Goal: Task Accomplishment & Management: Manage account settings

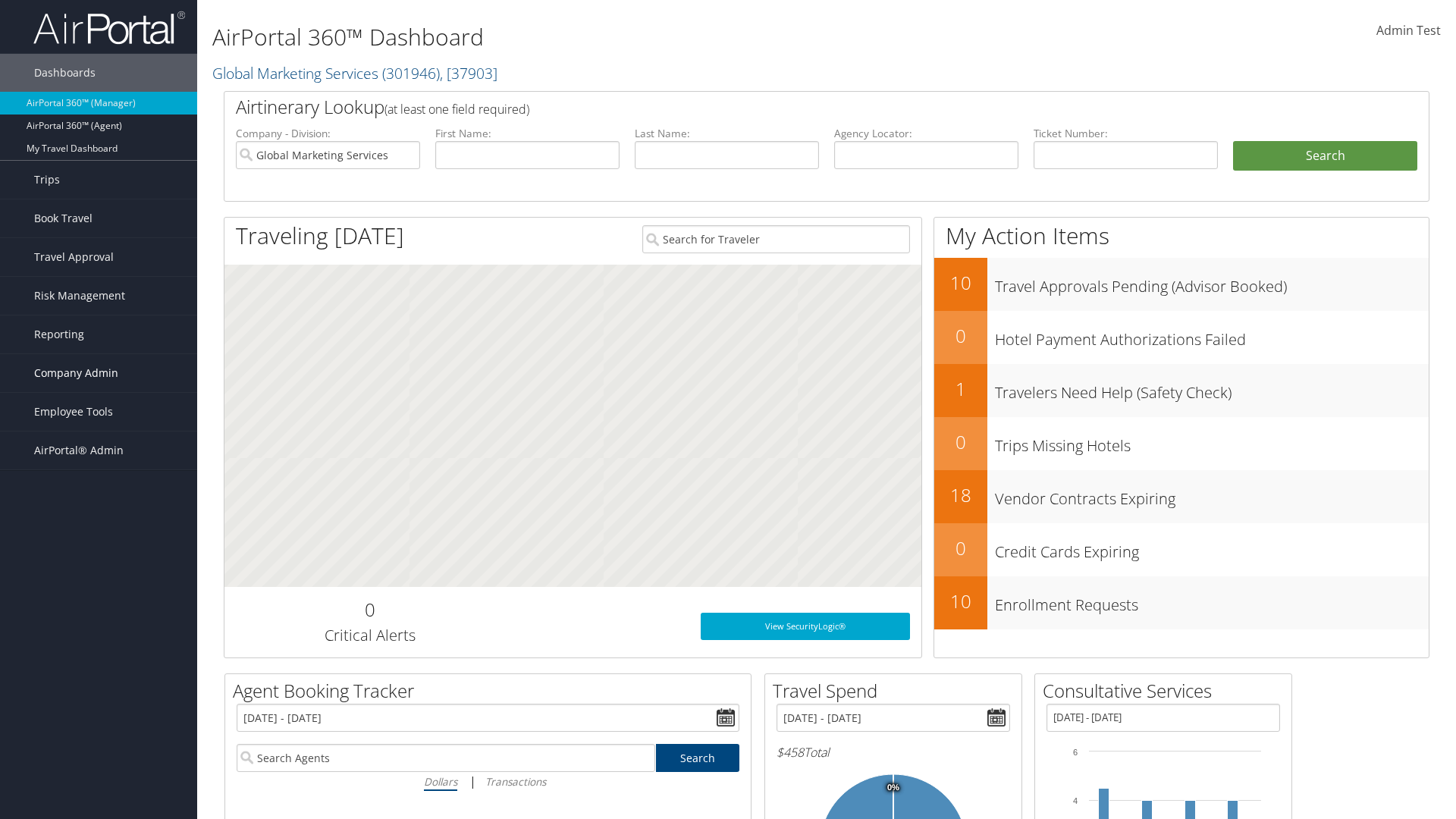
click at [99, 373] on span "Company Admin" at bounding box center [76, 372] width 84 height 38
click at [99, 517] on link "Travel Agency Contacts" at bounding box center [99, 516] width 198 height 22
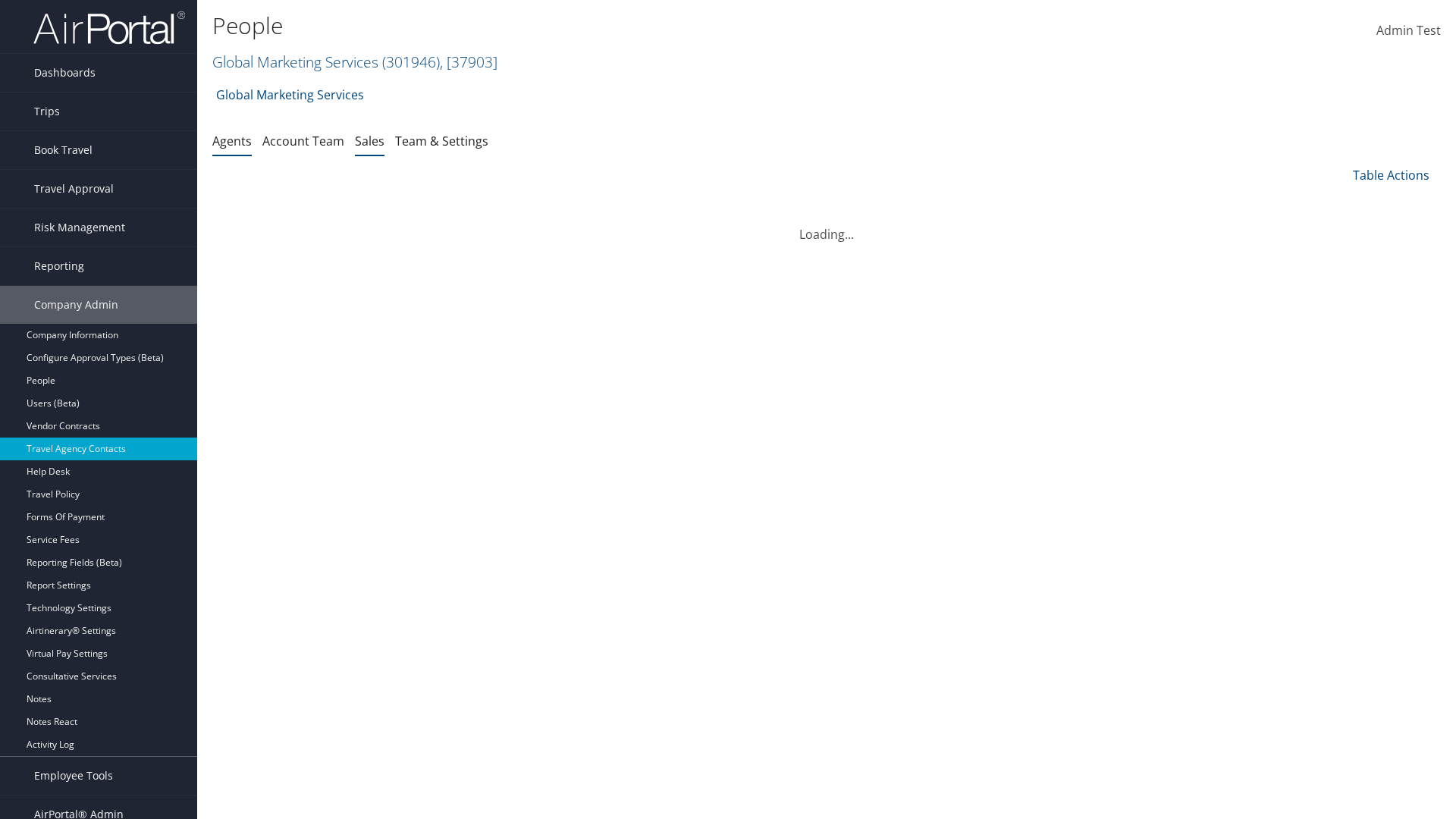
click at [370, 140] on link "Sales" at bounding box center [370, 141] width 29 height 17
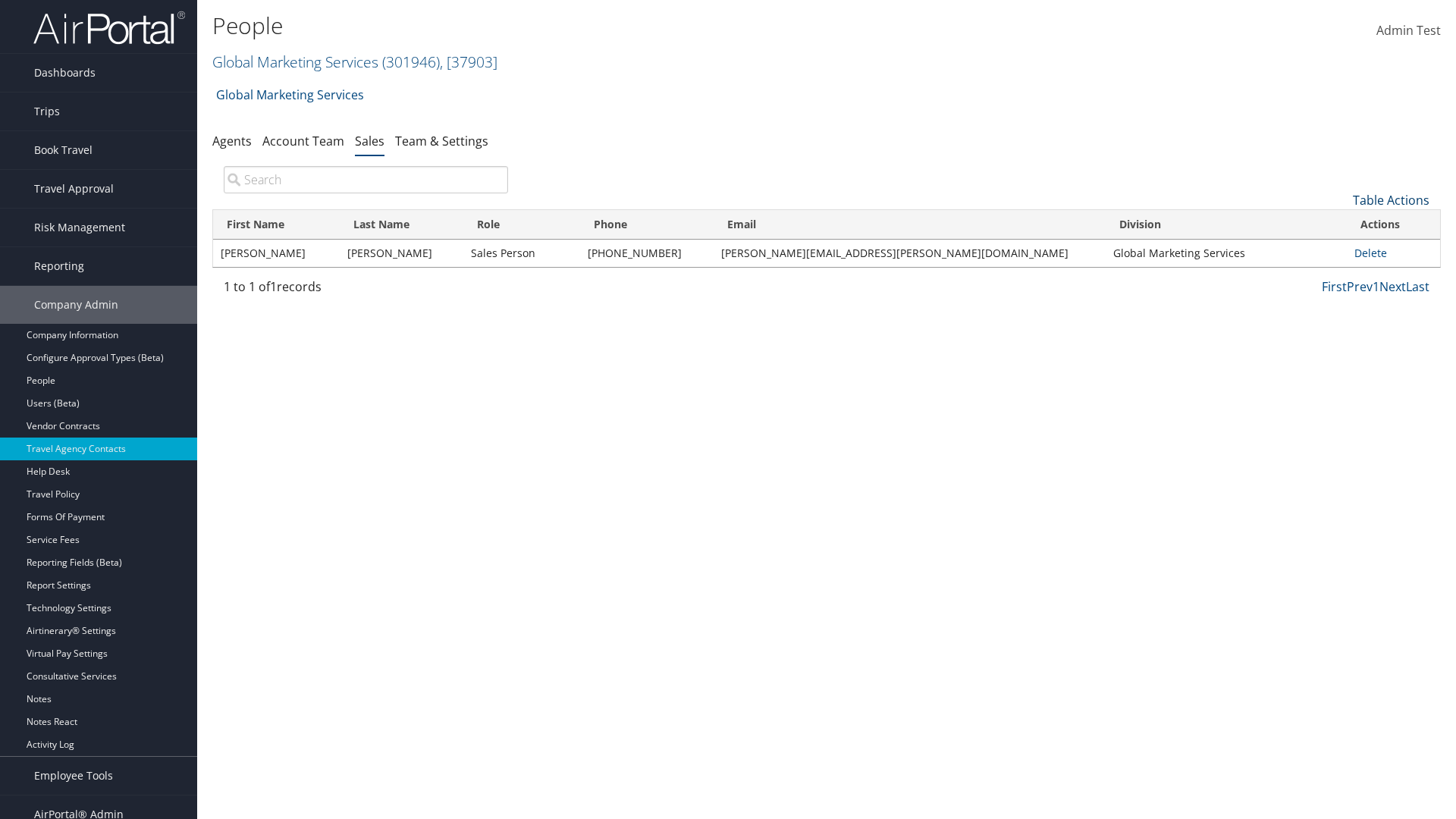
click at [1390, 200] on link "Table Actions" at bounding box center [1391, 199] width 76 height 17
click at [1341, 224] on link "Add New Salesperson" at bounding box center [1341, 224] width 199 height 25
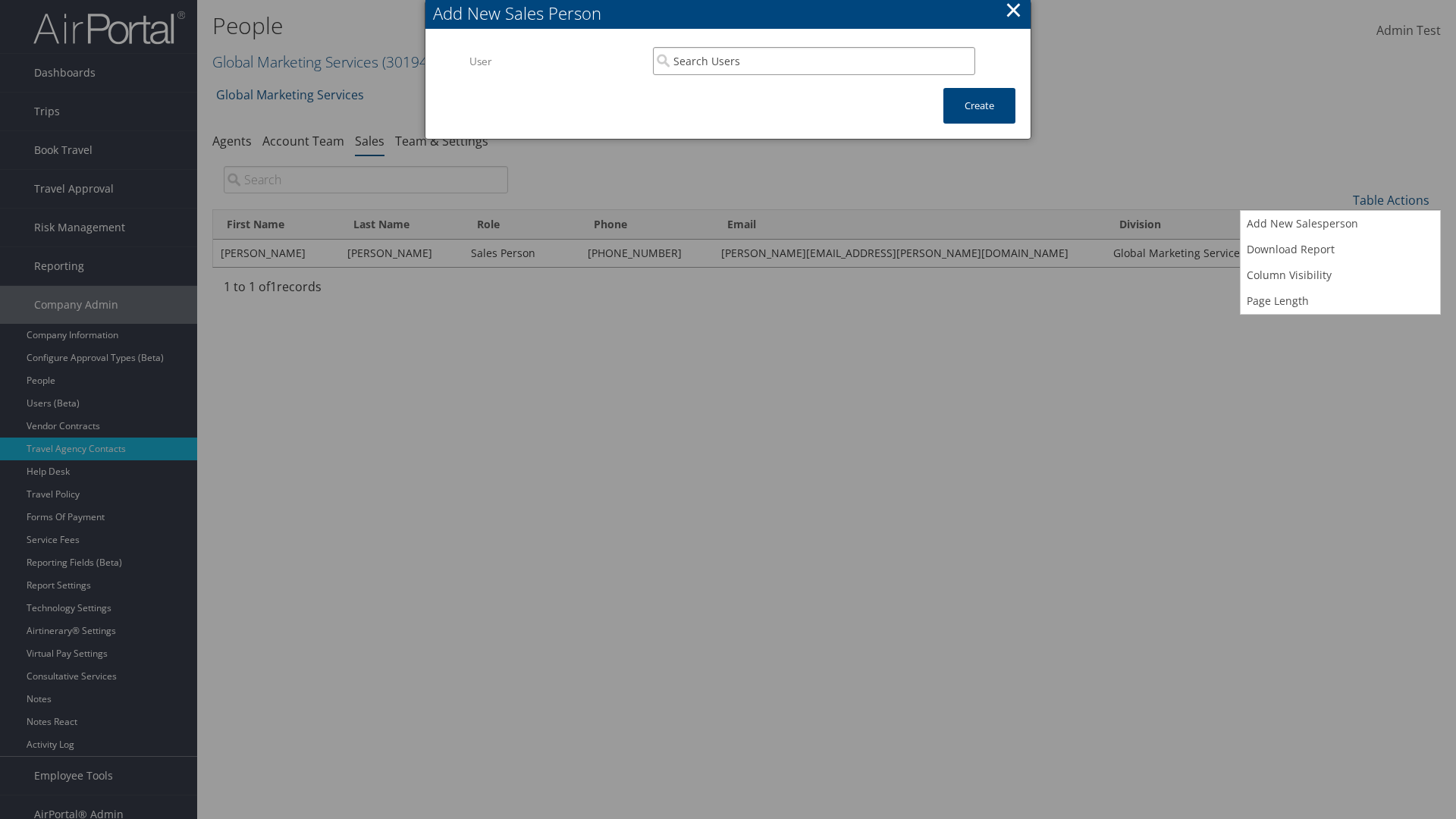
click at [814, 61] on input "search" at bounding box center [815, 61] width 323 height 28
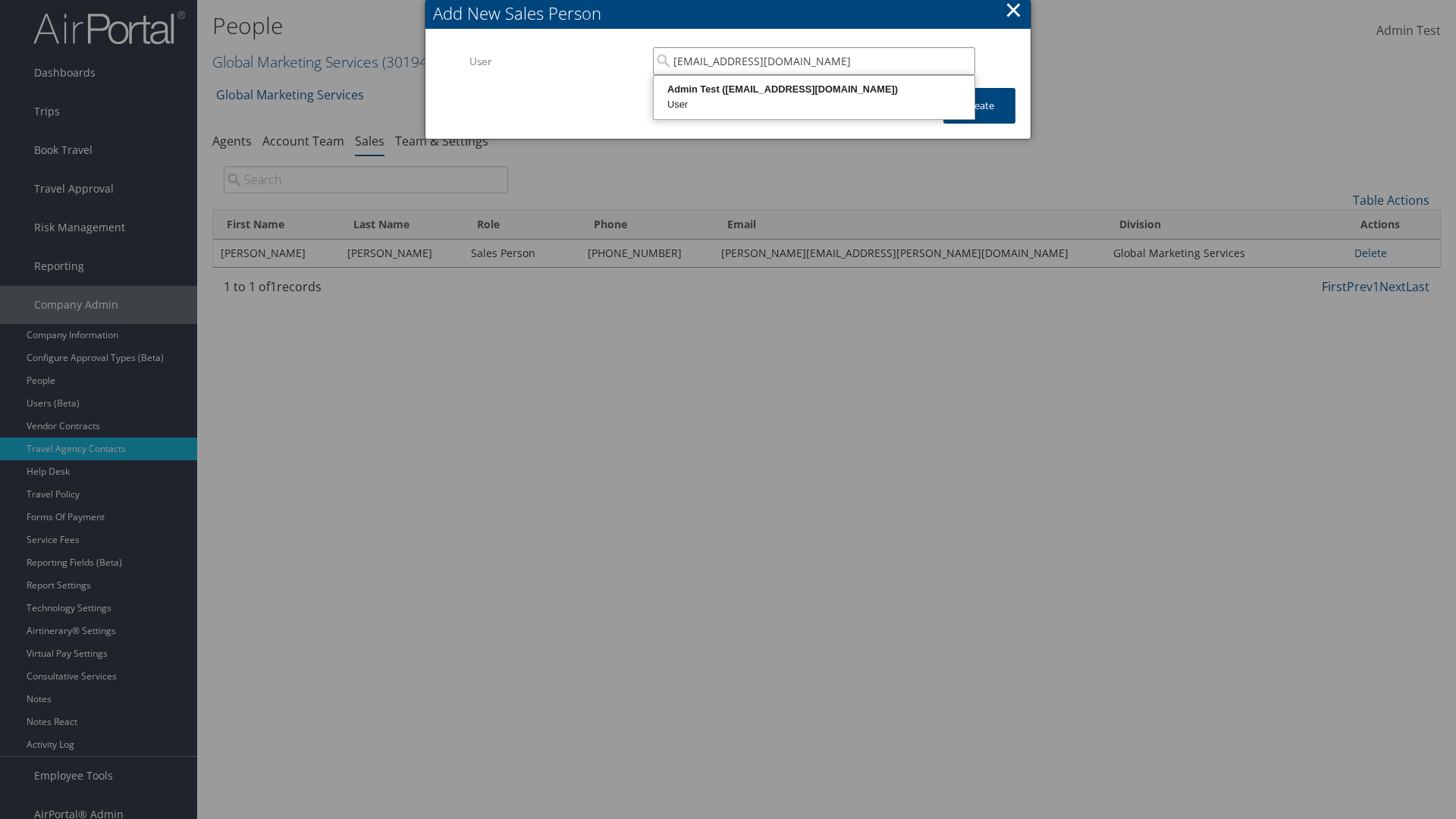
click at [814, 97] on div "User" at bounding box center [814, 105] width 316 height 16
type input "Admin Test"
click at [979, 106] on button "Create" at bounding box center [980, 106] width 72 height 35
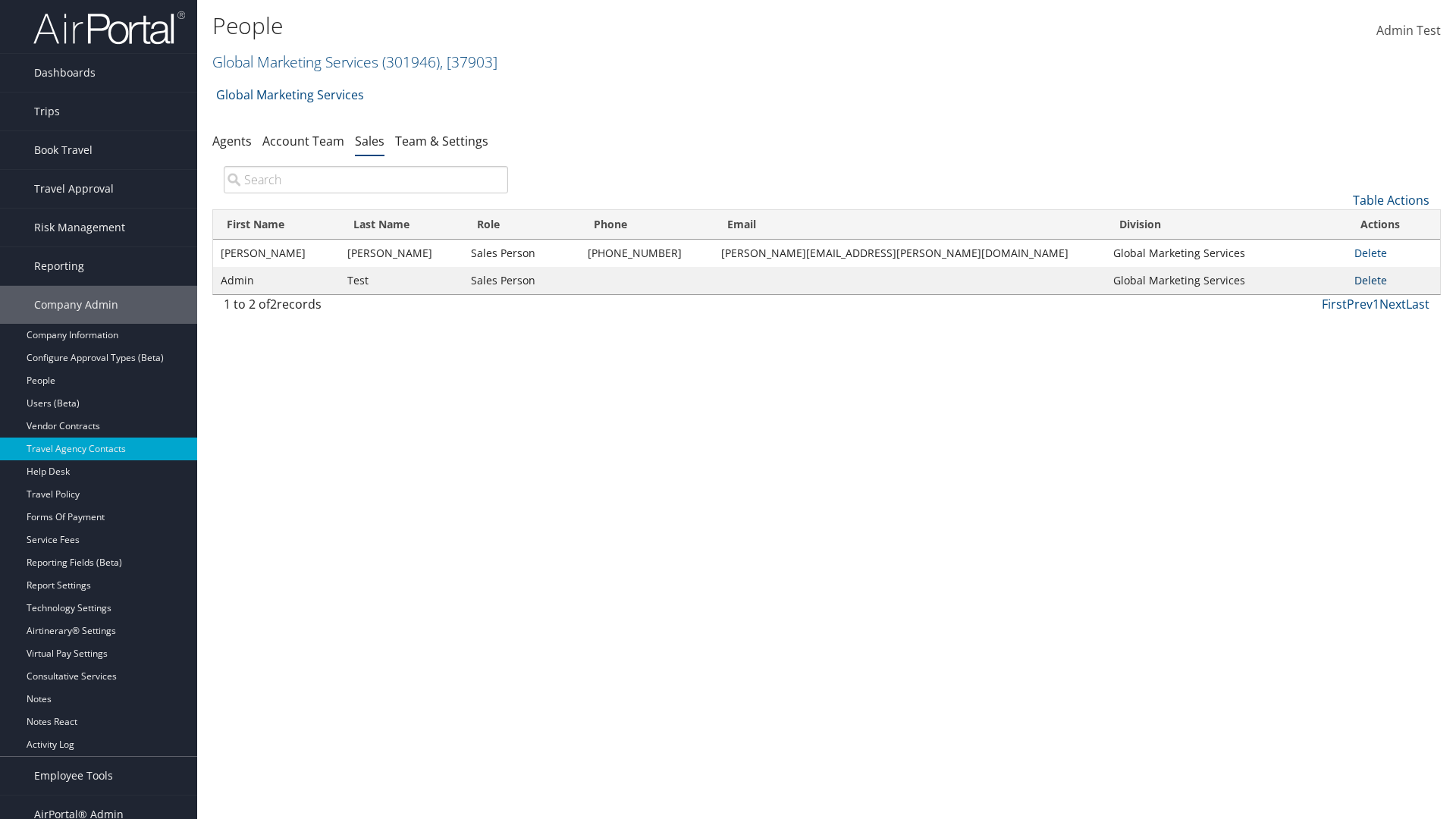
click at [1361, 280] on link "Delete" at bounding box center [1370, 280] width 32 height 15
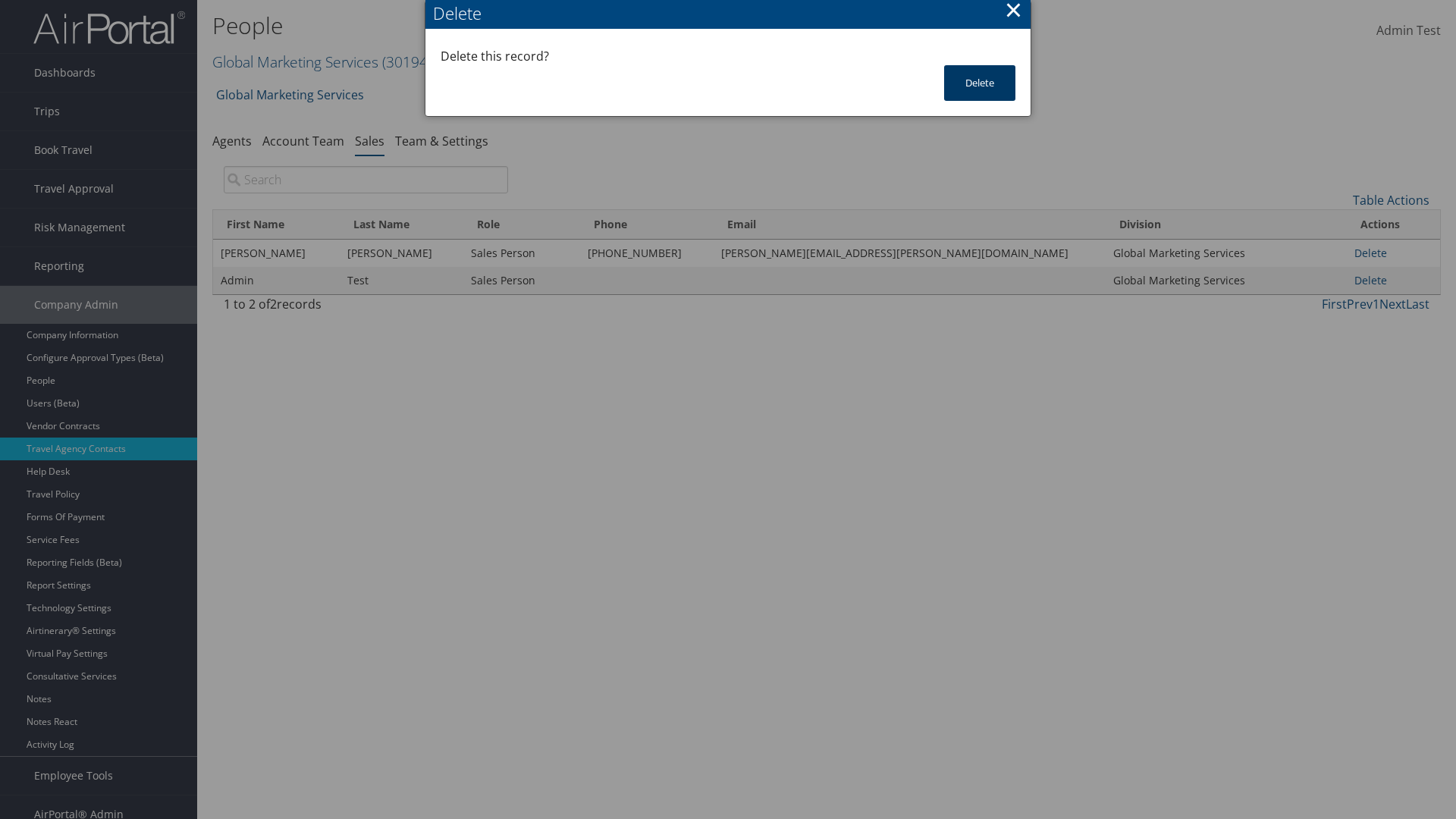
click at [980, 83] on button "Delete" at bounding box center [980, 83] width 71 height 35
